Goal: Transaction & Acquisition: Purchase product/service

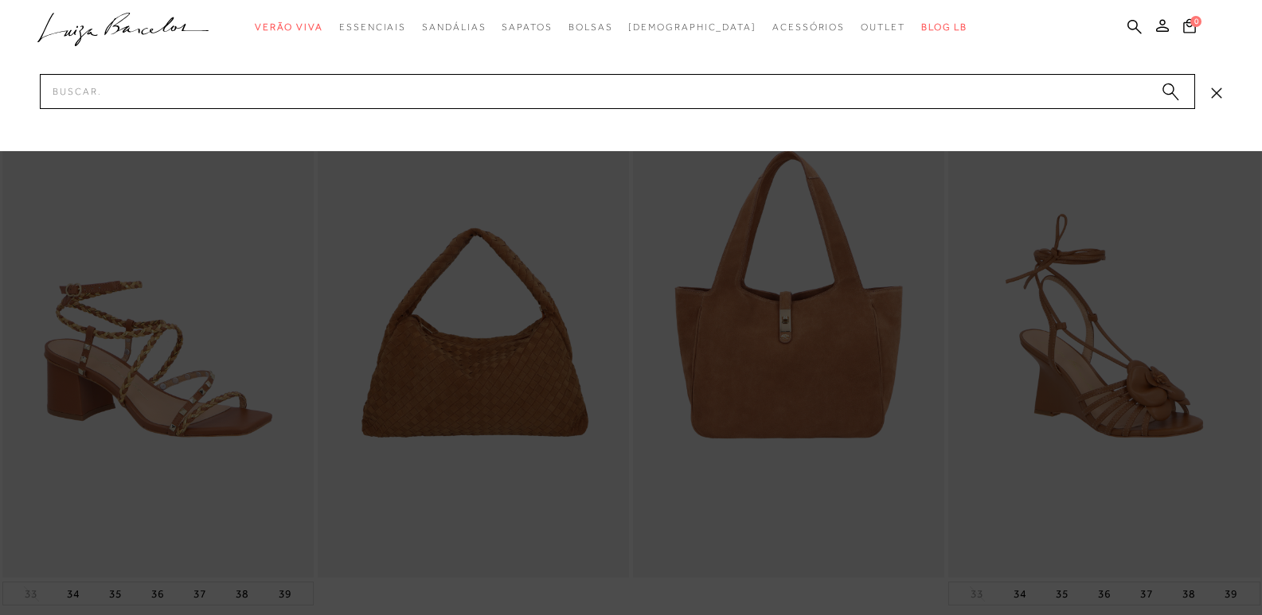
type input "14140002"
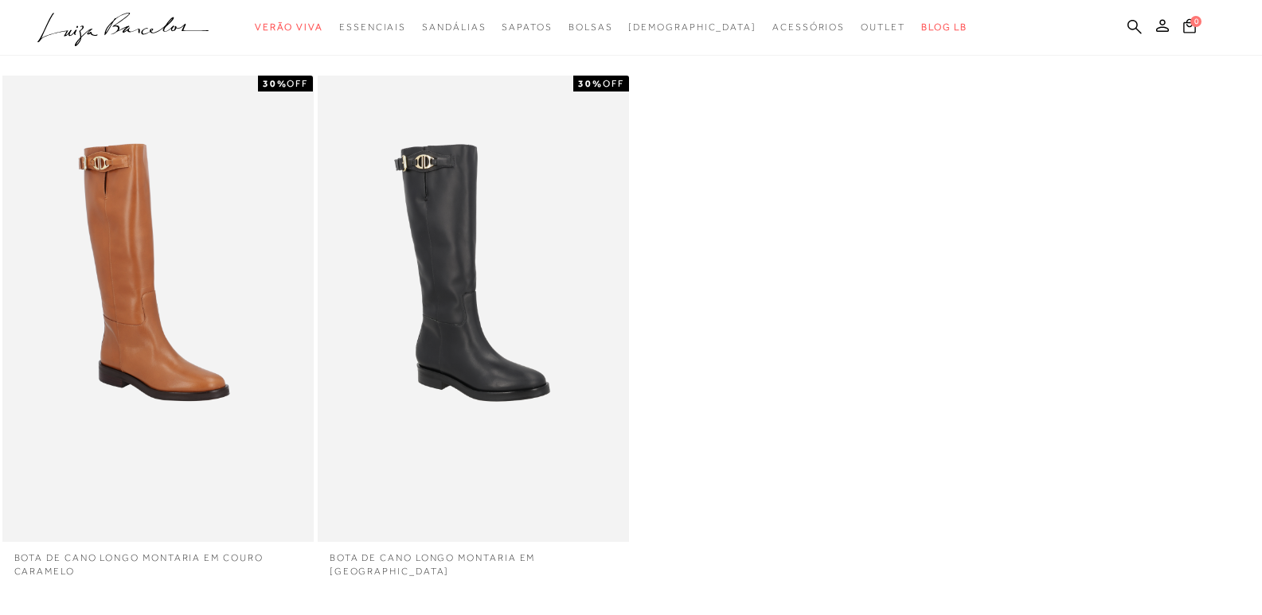
scroll to position [159, 0]
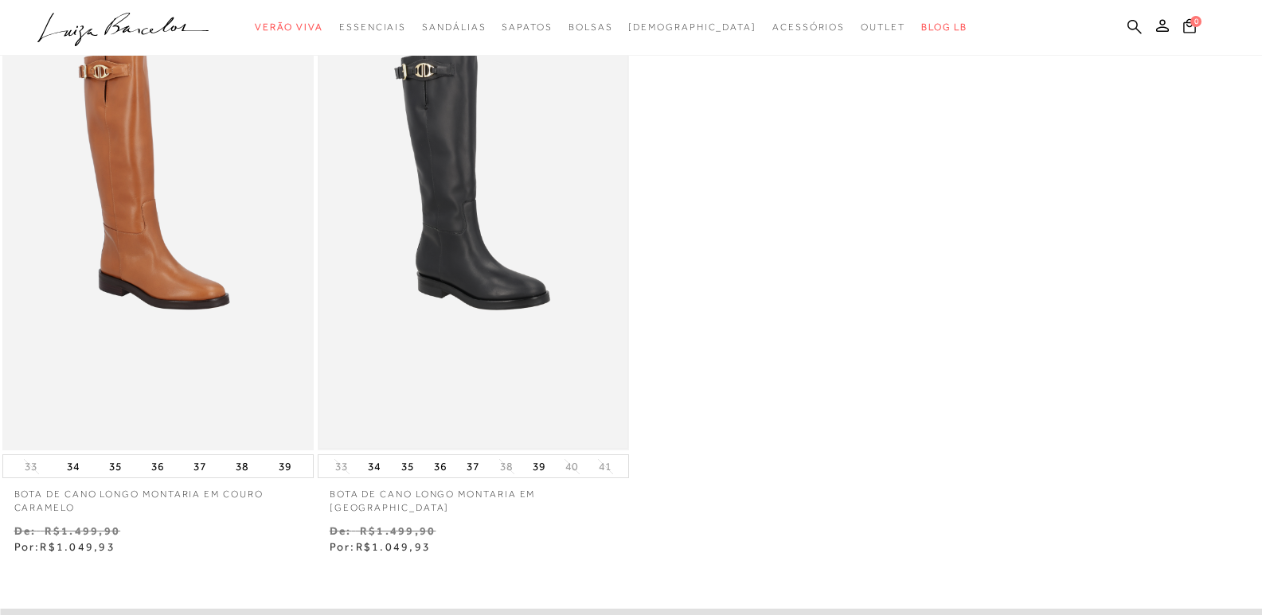
click at [415, 225] on img at bounding box center [473, 217] width 308 height 462
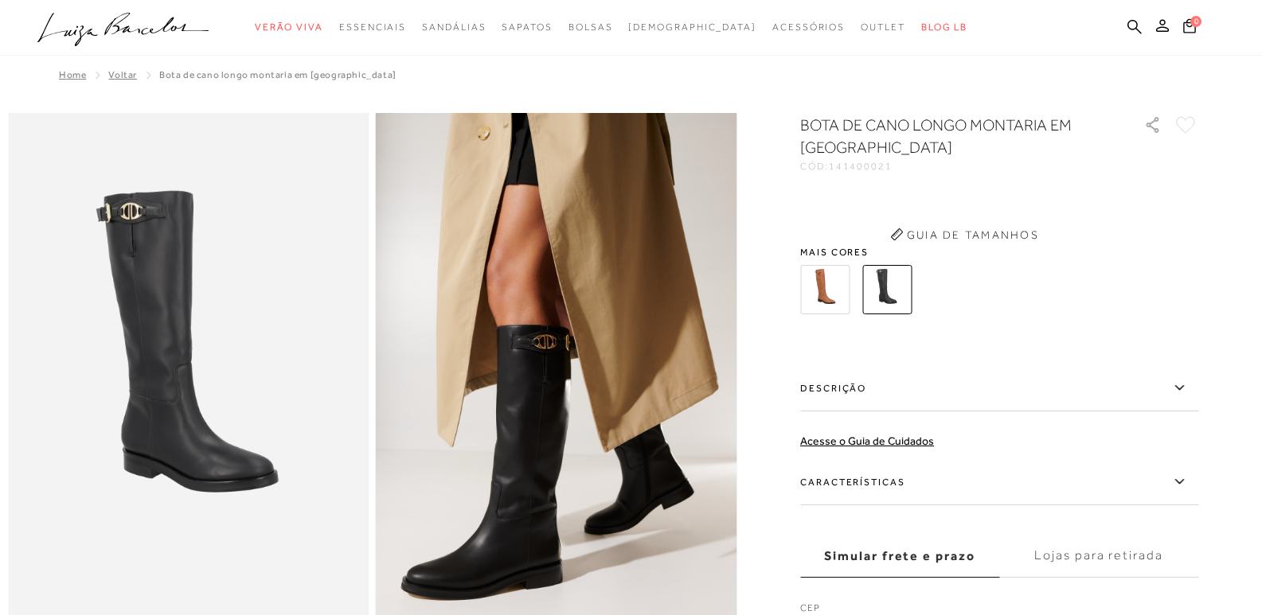
click at [591, 392] on img at bounding box center [556, 383] width 361 height 541
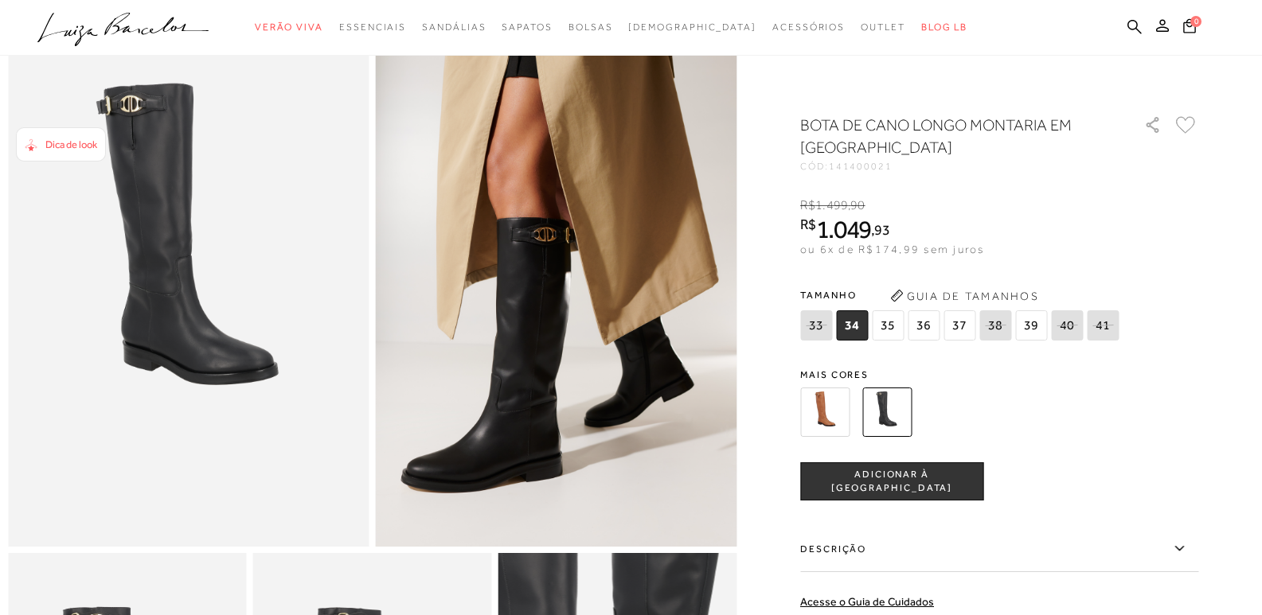
scroll to position [80, 0]
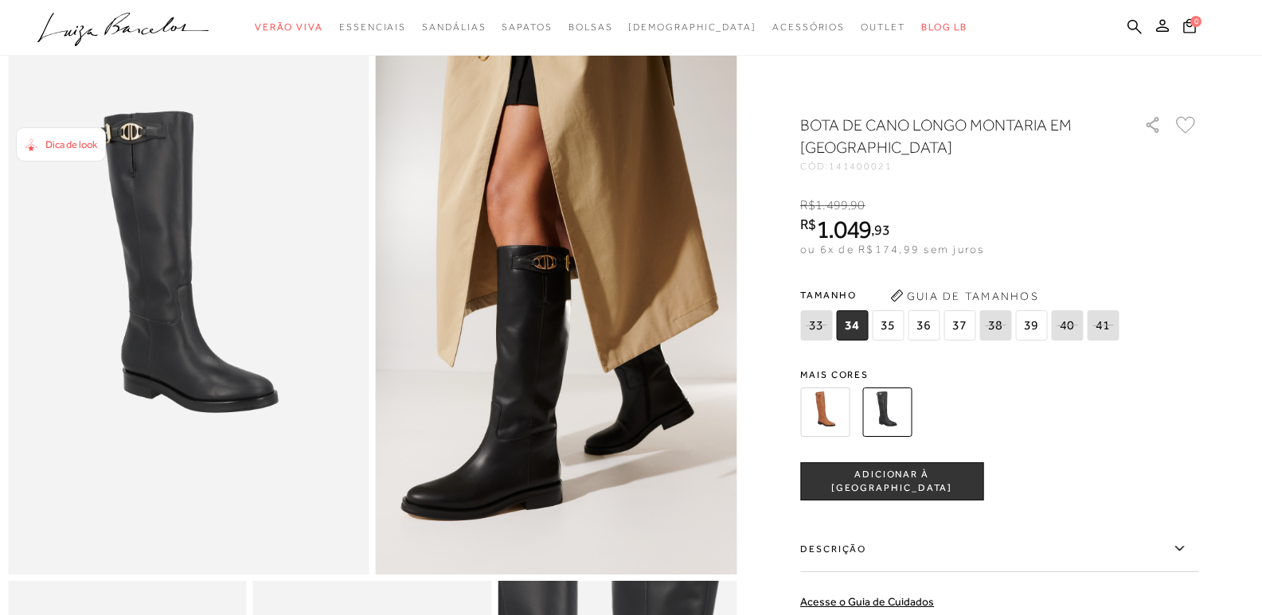
click at [213, 335] on img at bounding box center [188, 303] width 361 height 541
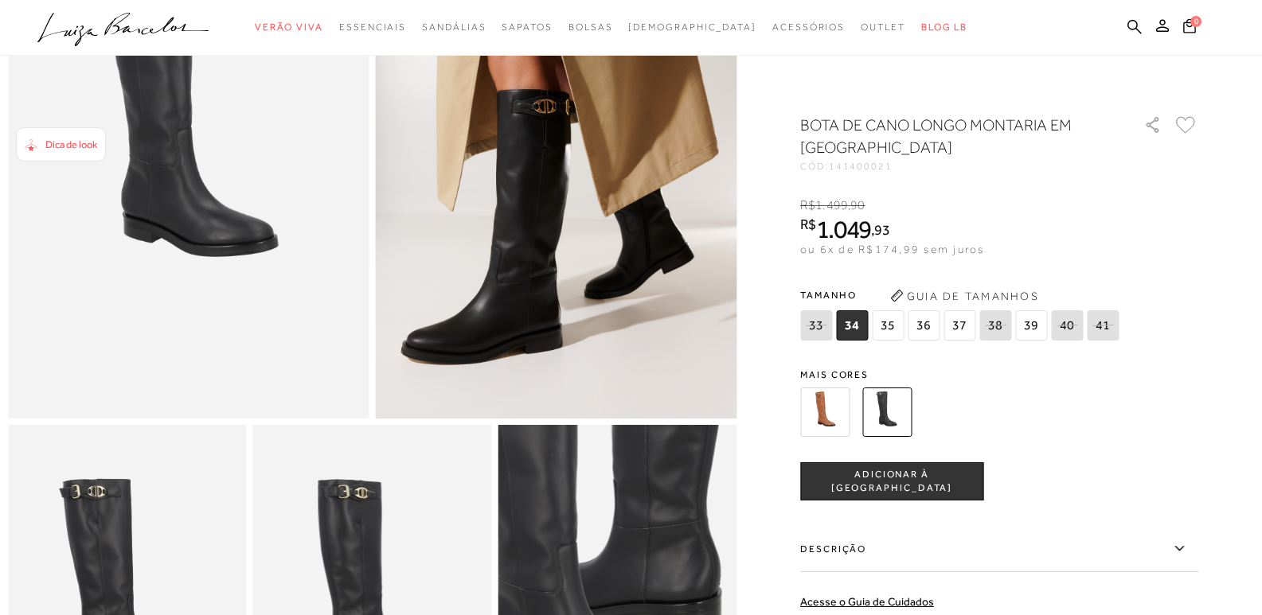
scroll to position [0, 0]
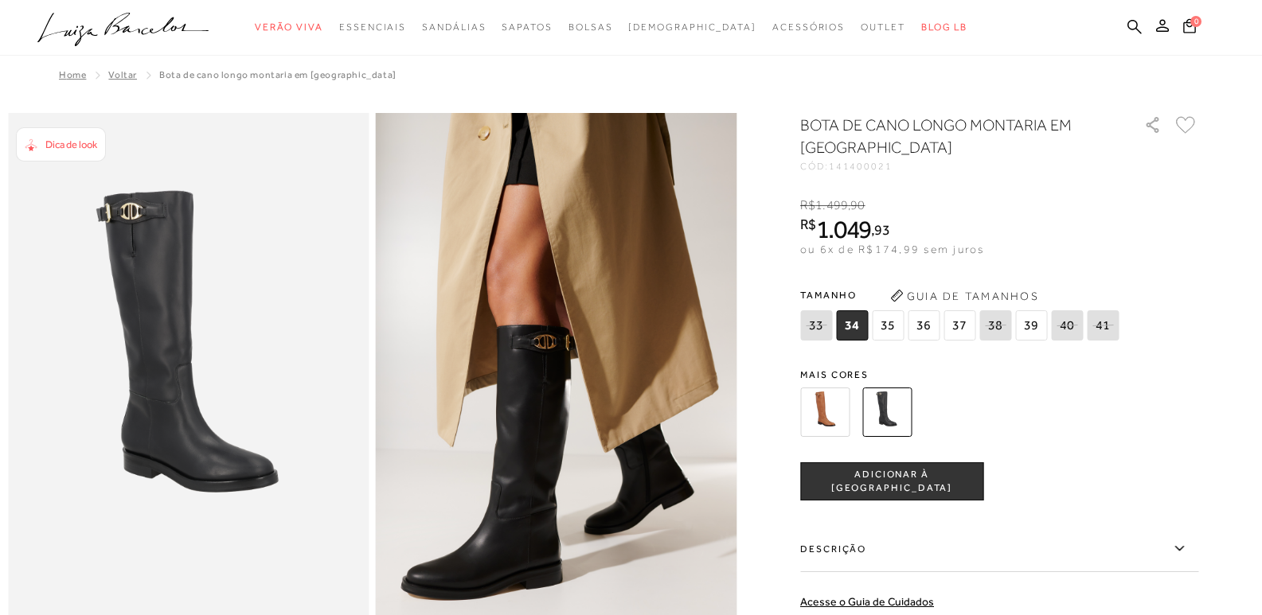
click at [513, 404] on img at bounding box center [556, 383] width 361 height 541
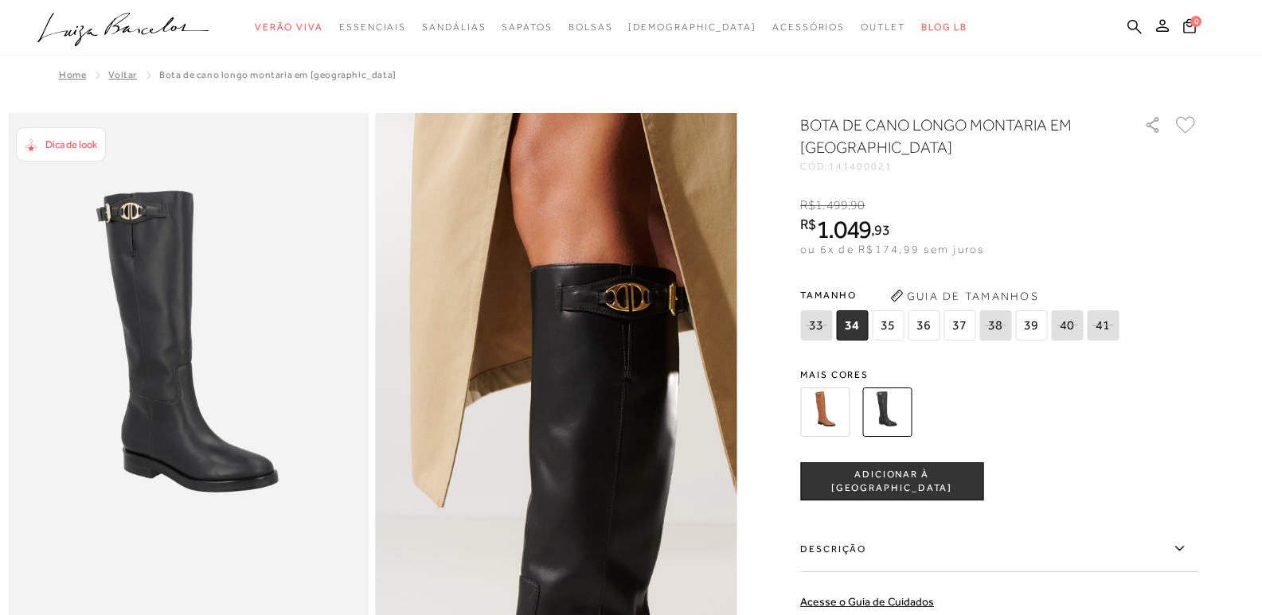
click at [464, 391] on img at bounding box center [649, 381] width 722 height 1083
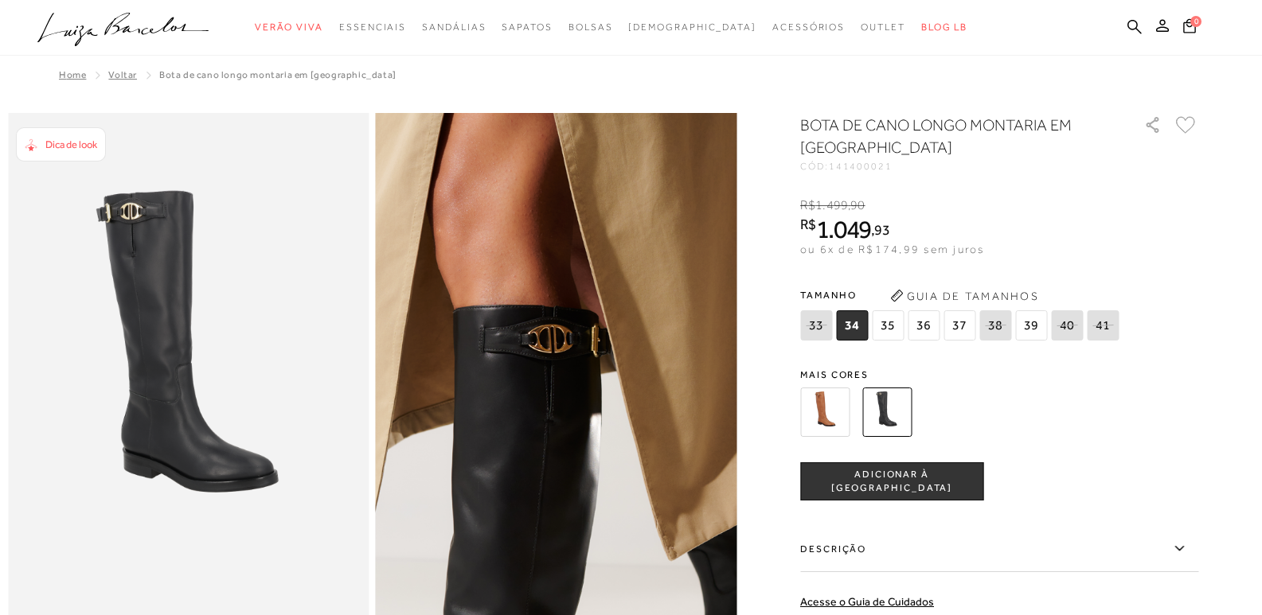
click at [543, 349] on img at bounding box center [571, 422] width 722 height 1083
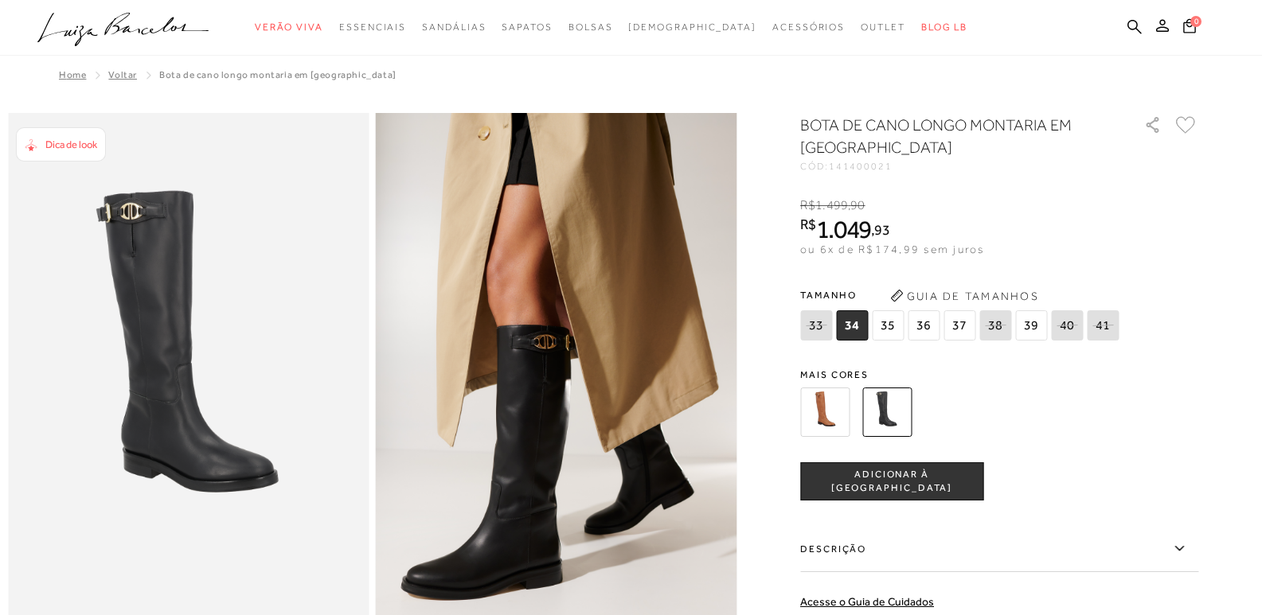
click at [831, 426] on img at bounding box center [824, 412] width 49 height 49
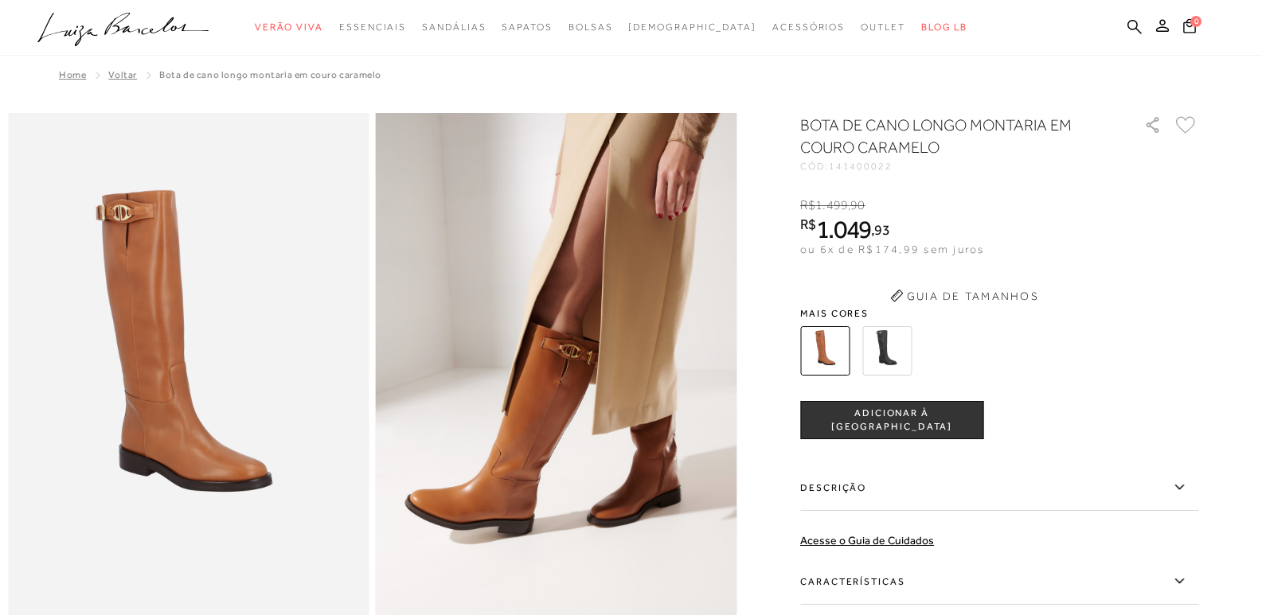
click at [910, 366] on div "BOTA DE CANO LONGO MONTARIA EM COURO CARAMELO CÓD: 141400022 × É necessário sel…" at bounding box center [999, 436] width 398 height 645
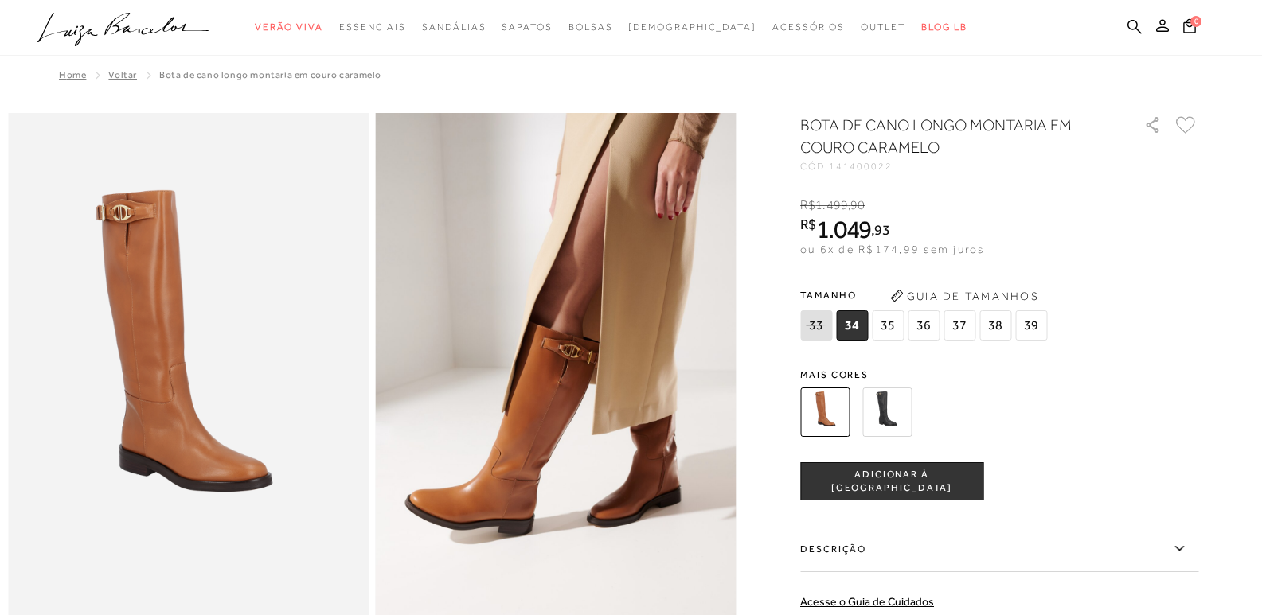
click at [906, 390] on img at bounding box center [886, 412] width 49 height 49
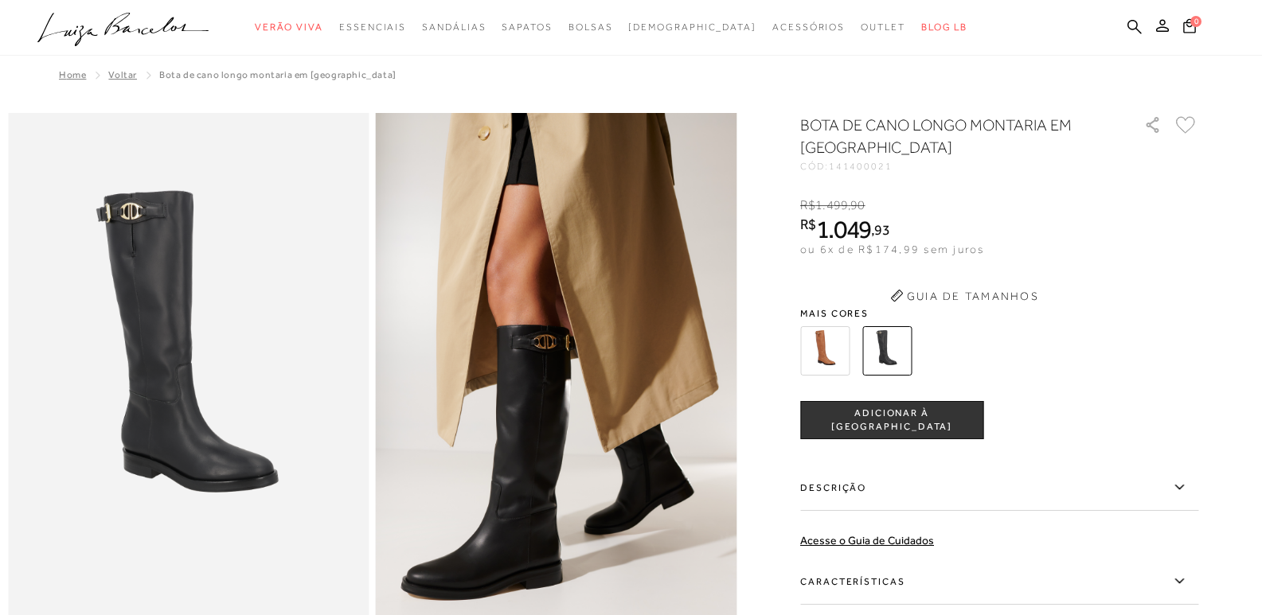
click at [562, 353] on img at bounding box center [556, 383] width 361 height 541
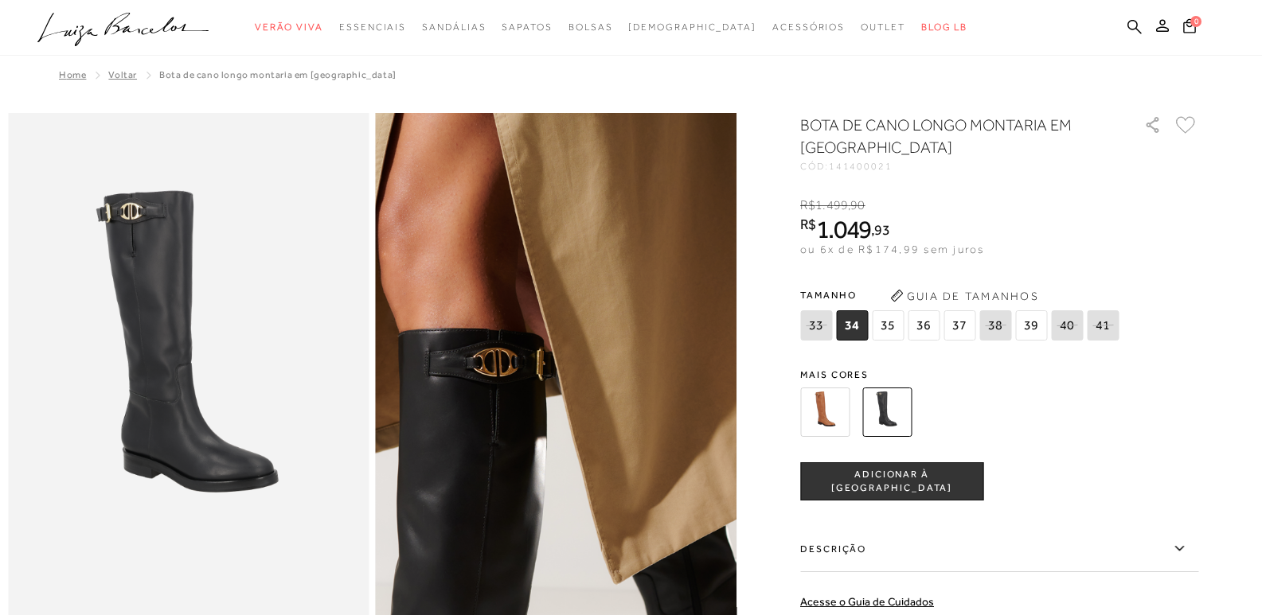
click at [599, 325] on img at bounding box center [517, 445] width 722 height 1083
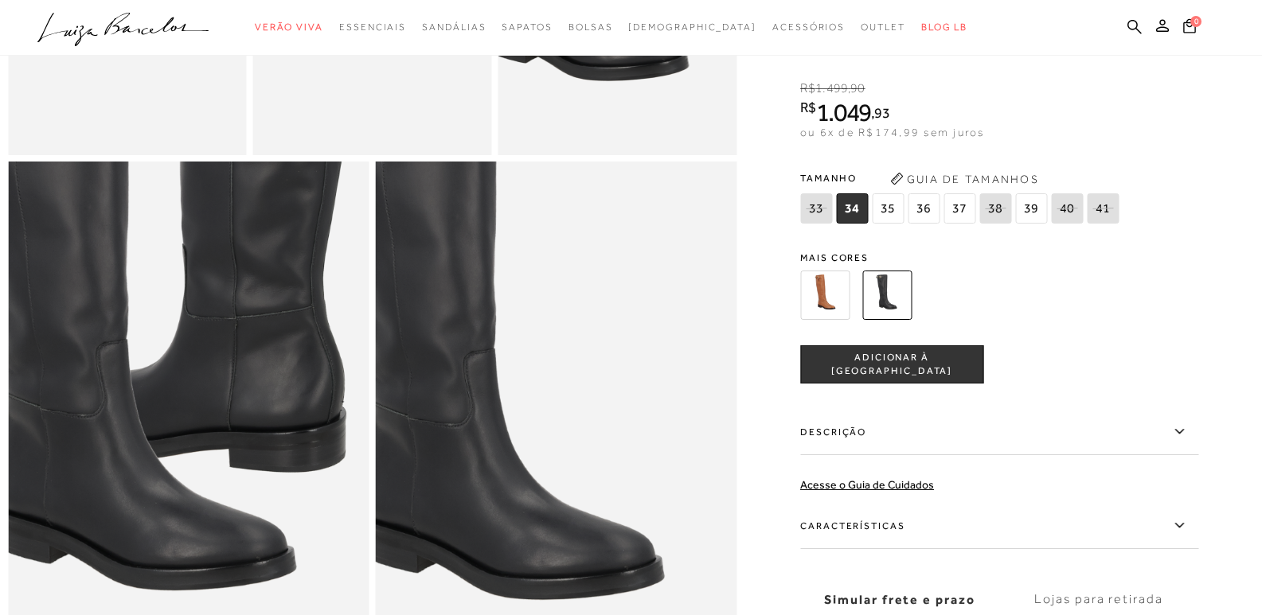
scroll to position [557, 0]
